Goal: Task Accomplishment & Management: Manage account settings

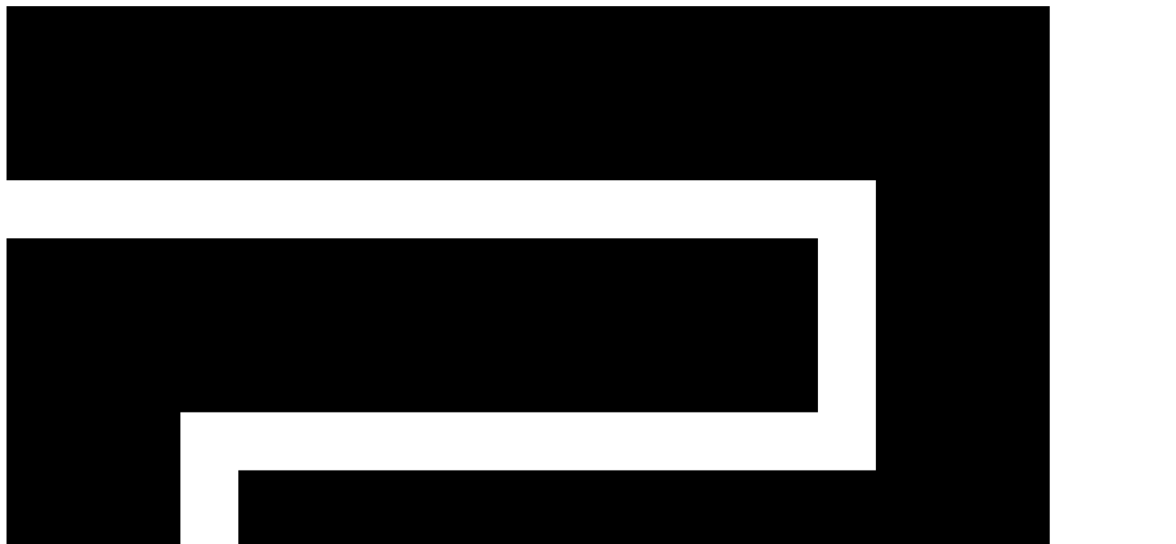
select select
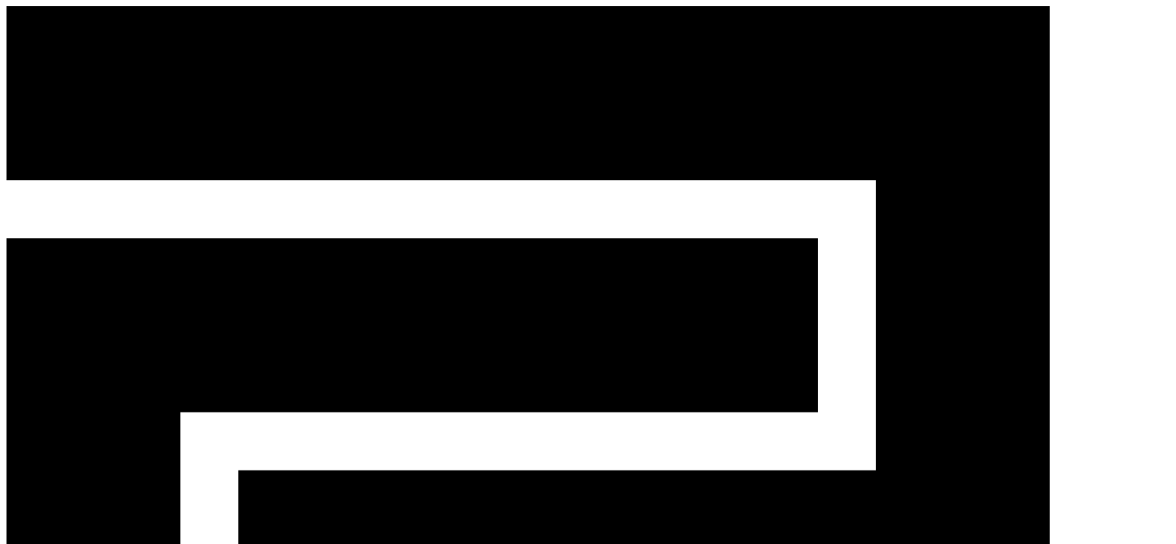
select select
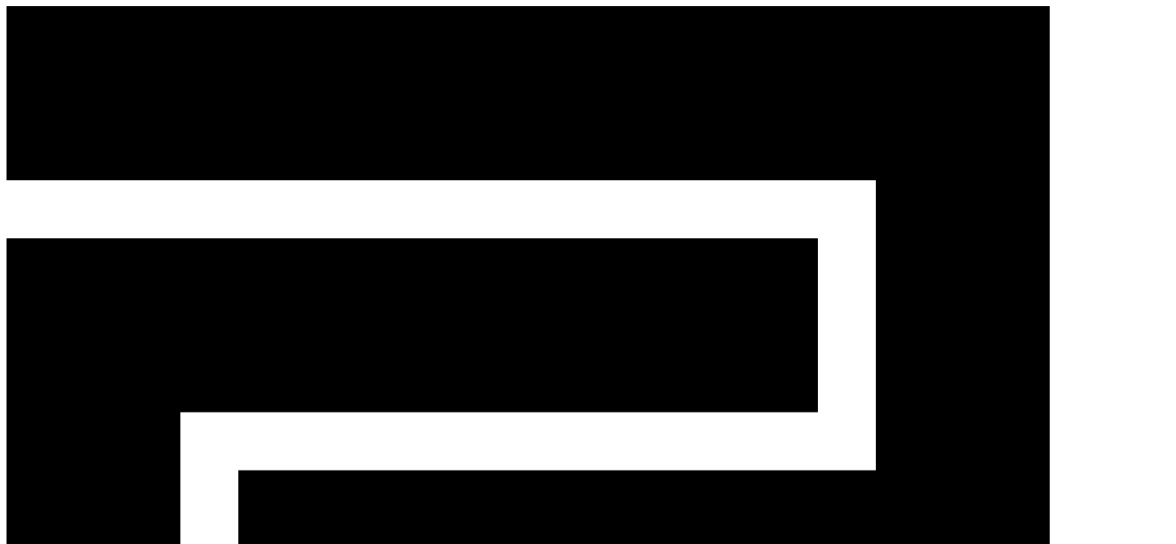
type input "**********"
drag, startPoint x: 198, startPoint y: 160, endPoint x: 190, endPoint y: 139, distance: 22.3
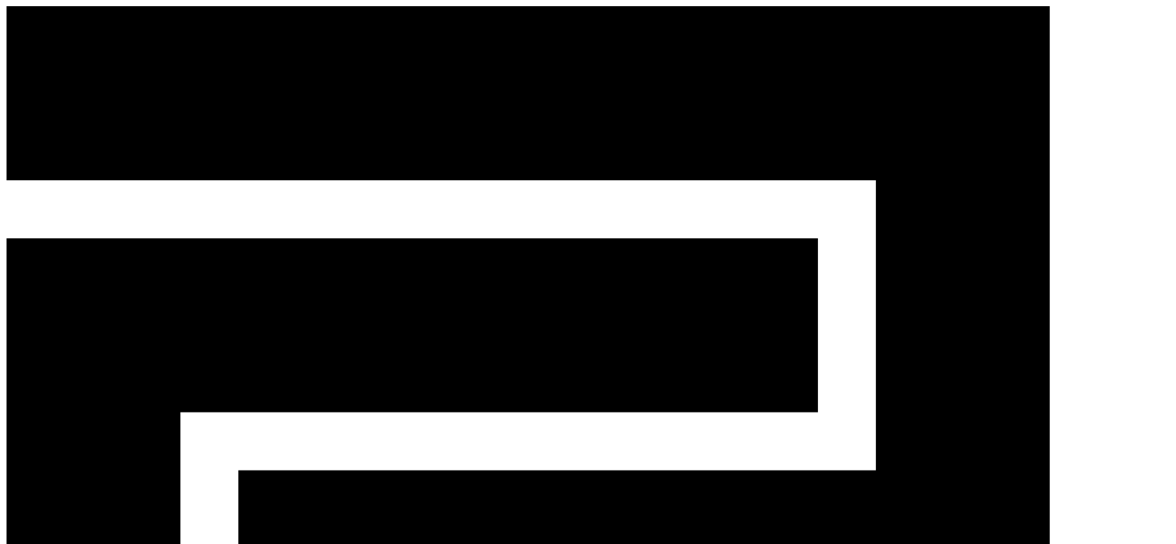
drag, startPoint x: 377, startPoint y: 163, endPoint x: 309, endPoint y: 155, distance: 68.6
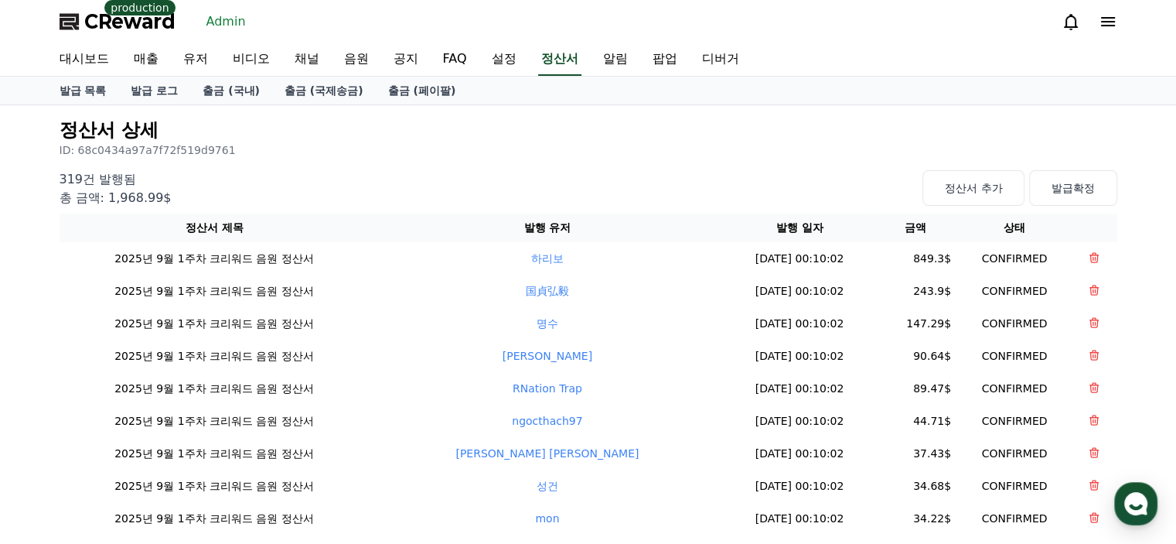
click at [857, 172] on div "319건 발행됨 총 금액: 1,968.99$ 정산서 추가 발급확정" at bounding box center [589, 185] width 1058 height 43
click at [1080, 193] on button "발급확정" at bounding box center [1073, 188] width 88 height 36
click at [734, 151] on p "ID: 68c0434a97a7f72f519d9761" at bounding box center [589, 149] width 1058 height 15
click at [1062, 190] on button "발급확정" at bounding box center [1073, 188] width 88 height 36
click at [370, 215] on th "정산서 제목" at bounding box center [215, 227] width 310 height 29
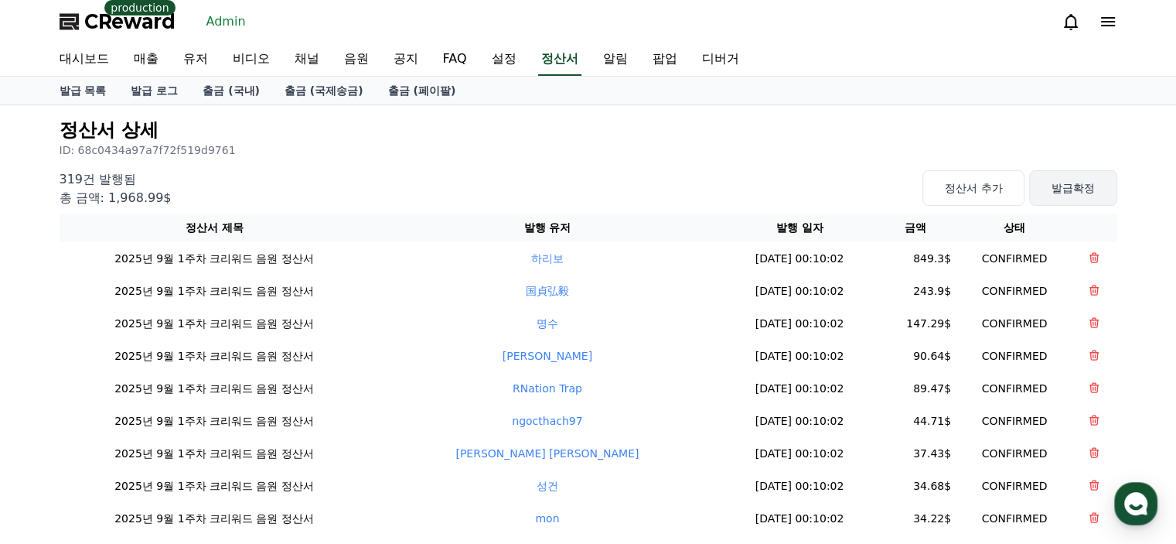
click at [1102, 191] on button "발급확정" at bounding box center [1073, 188] width 88 height 36
click at [797, 148] on p "ID: 68c0434a97a7f72f519d9761" at bounding box center [589, 149] width 1058 height 15
click at [169, 91] on link "발급 로그" at bounding box center [154, 91] width 72 height 28
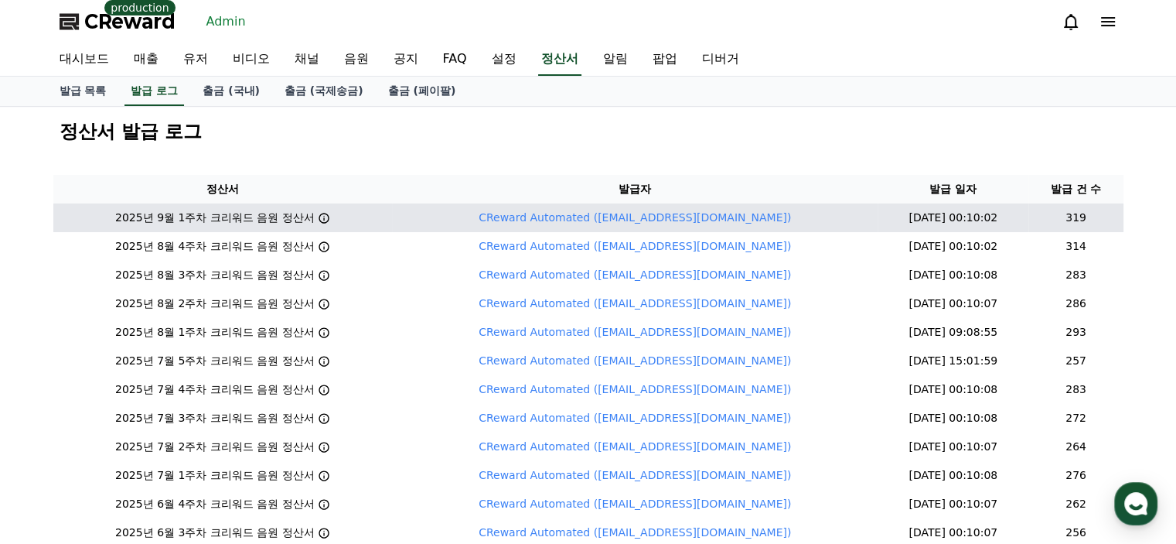
click at [330, 219] on icon at bounding box center [324, 218] width 12 height 12
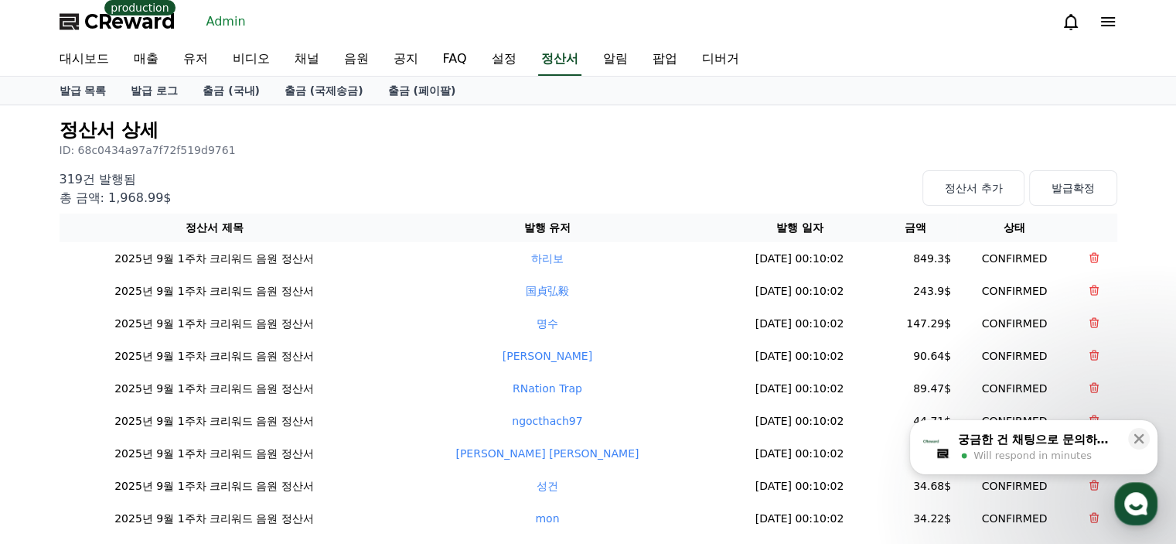
click at [761, 179] on div "319건 발행됨 총 금액: 1,968.99$ 정산서 추가 발급확정" at bounding box center [589, 185] width 1058 height 43
